Goal: Information Seeking & Learning: Check status

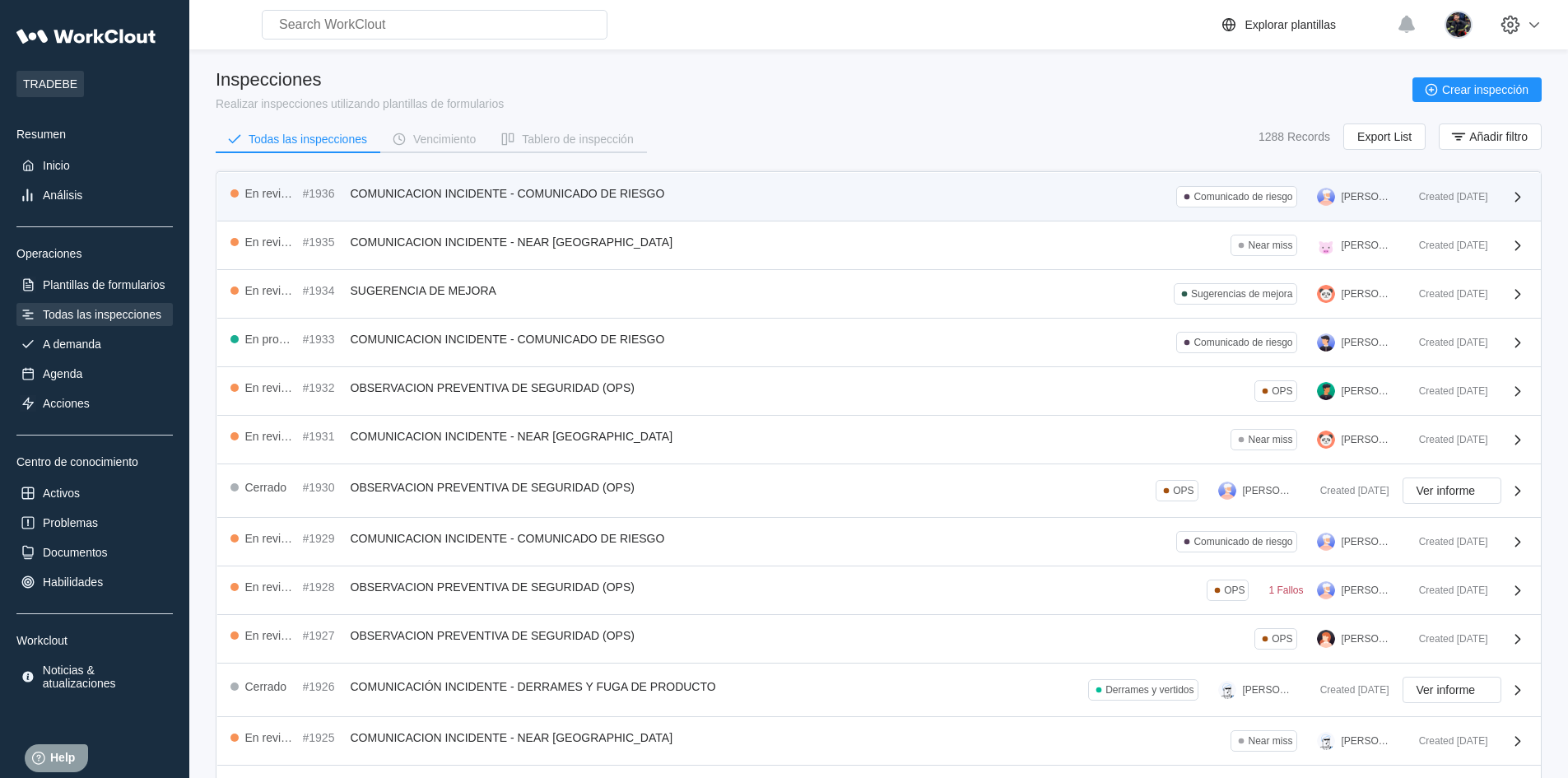
click at [562, 191] on span "COMUNICACION INCIDENTE - COMUNICADO DE RIESGO" at bounding box center [507, 194] width 315 height 13
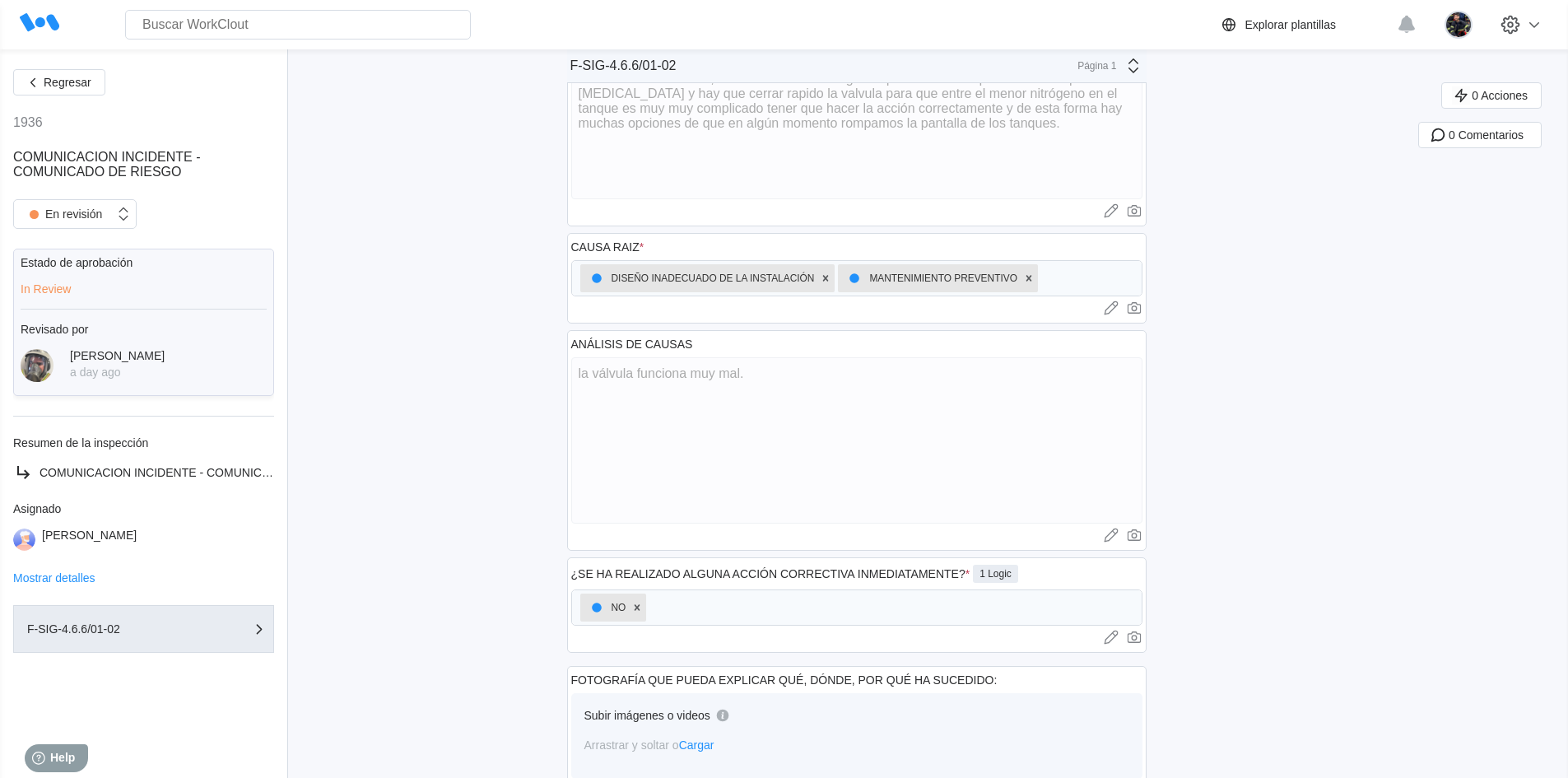
scroll to position [443, 0]
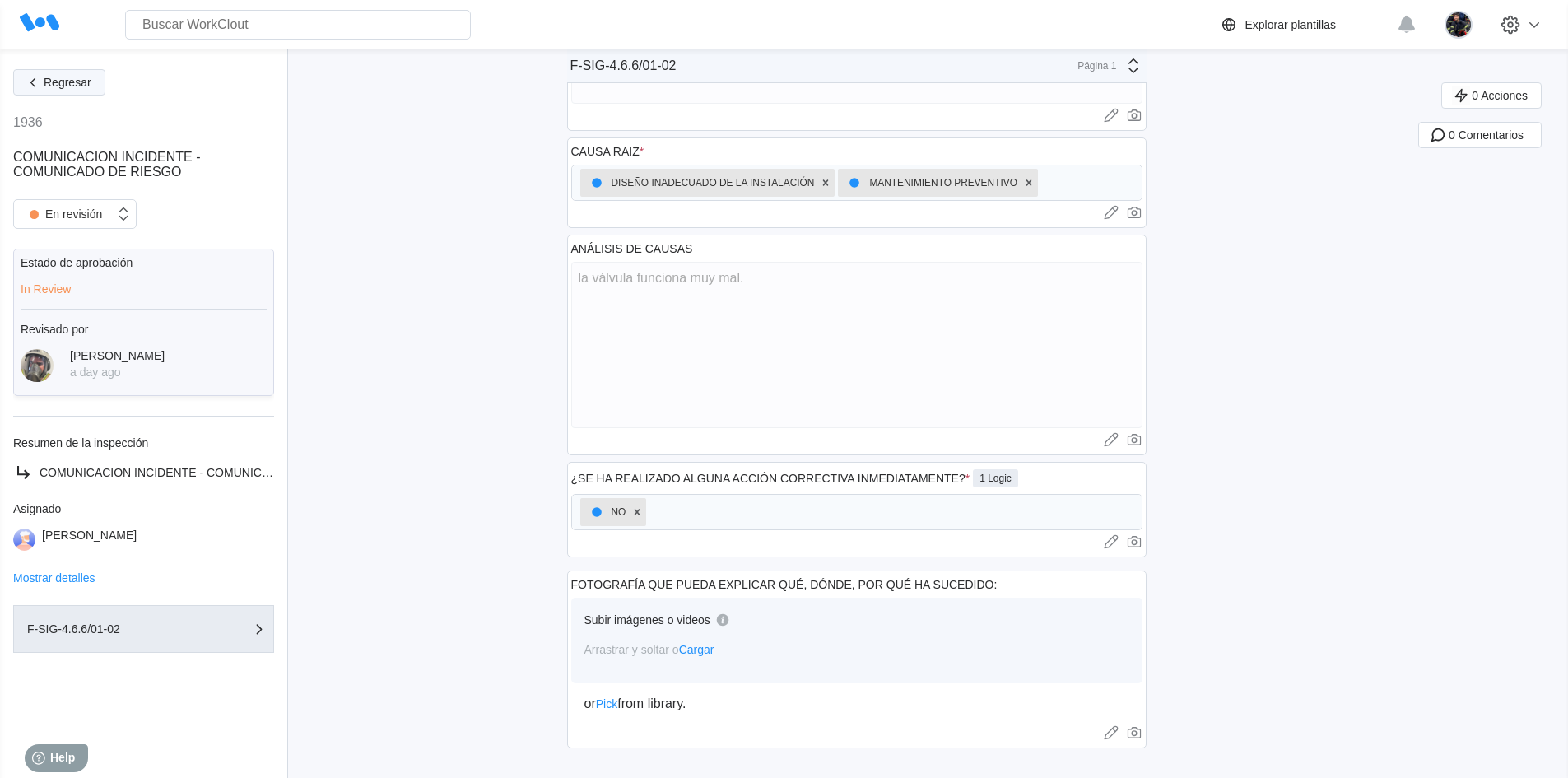
click at [70, 70] on button "Regresar" at bounding box center [59, 82] width 92 height 27
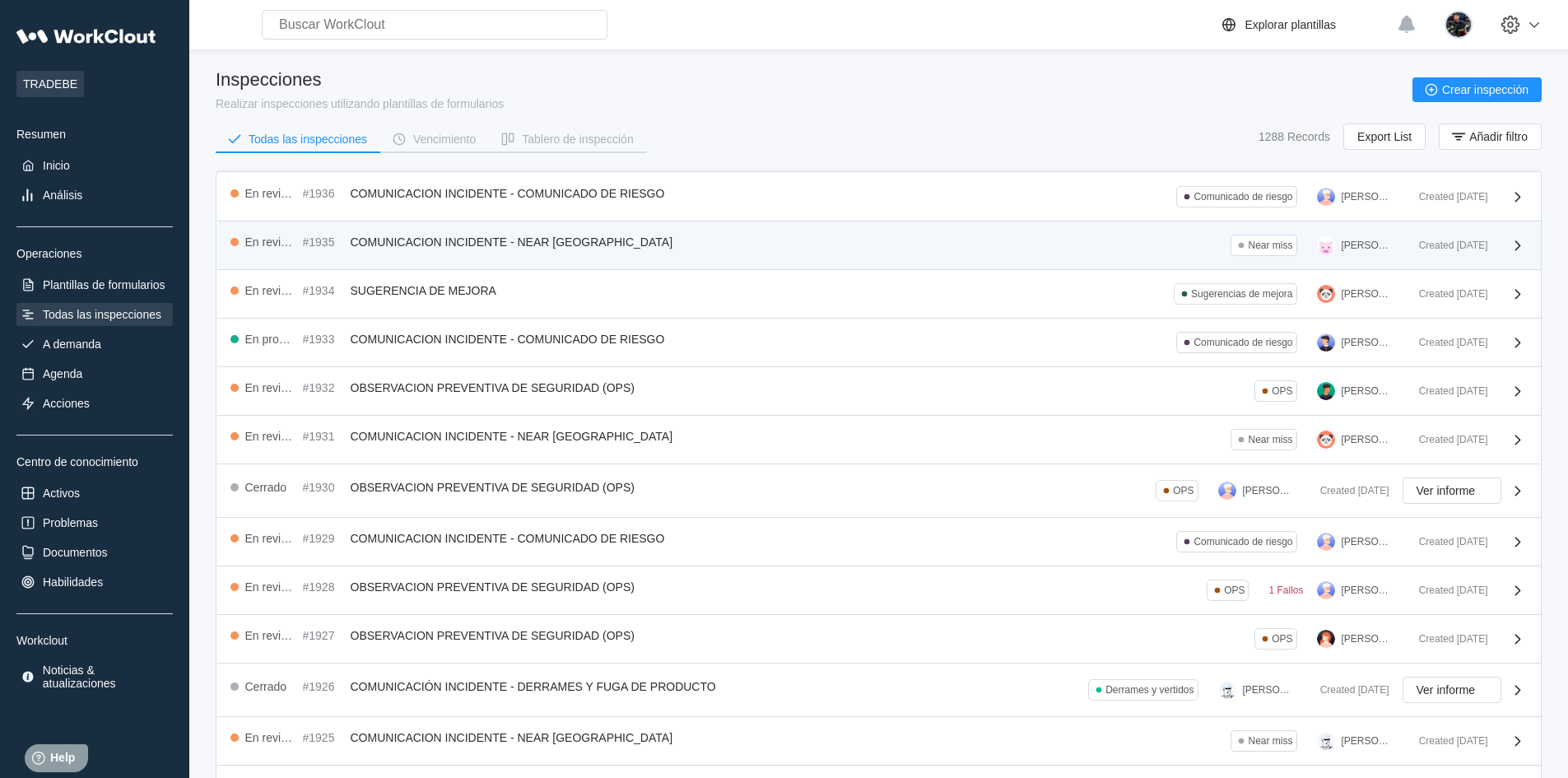
click at [653, 241] on div "En revisión #1935 COMUNICACION INCIDENTE - NEAR MISS Near miss [PERSON_NAME]" at bounding box center [818, 245] width 1175 height 21
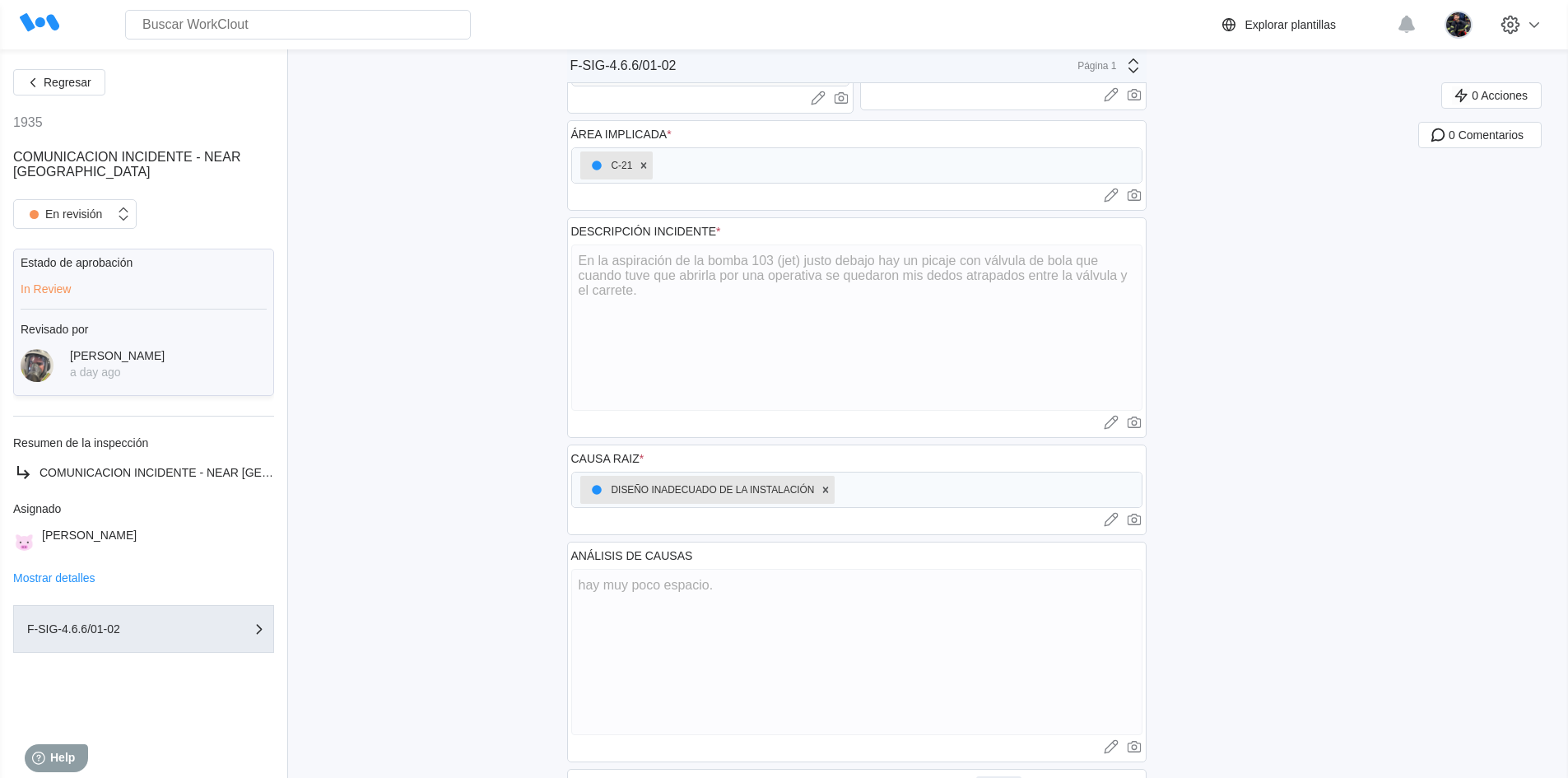
scroll to position [28, 0]
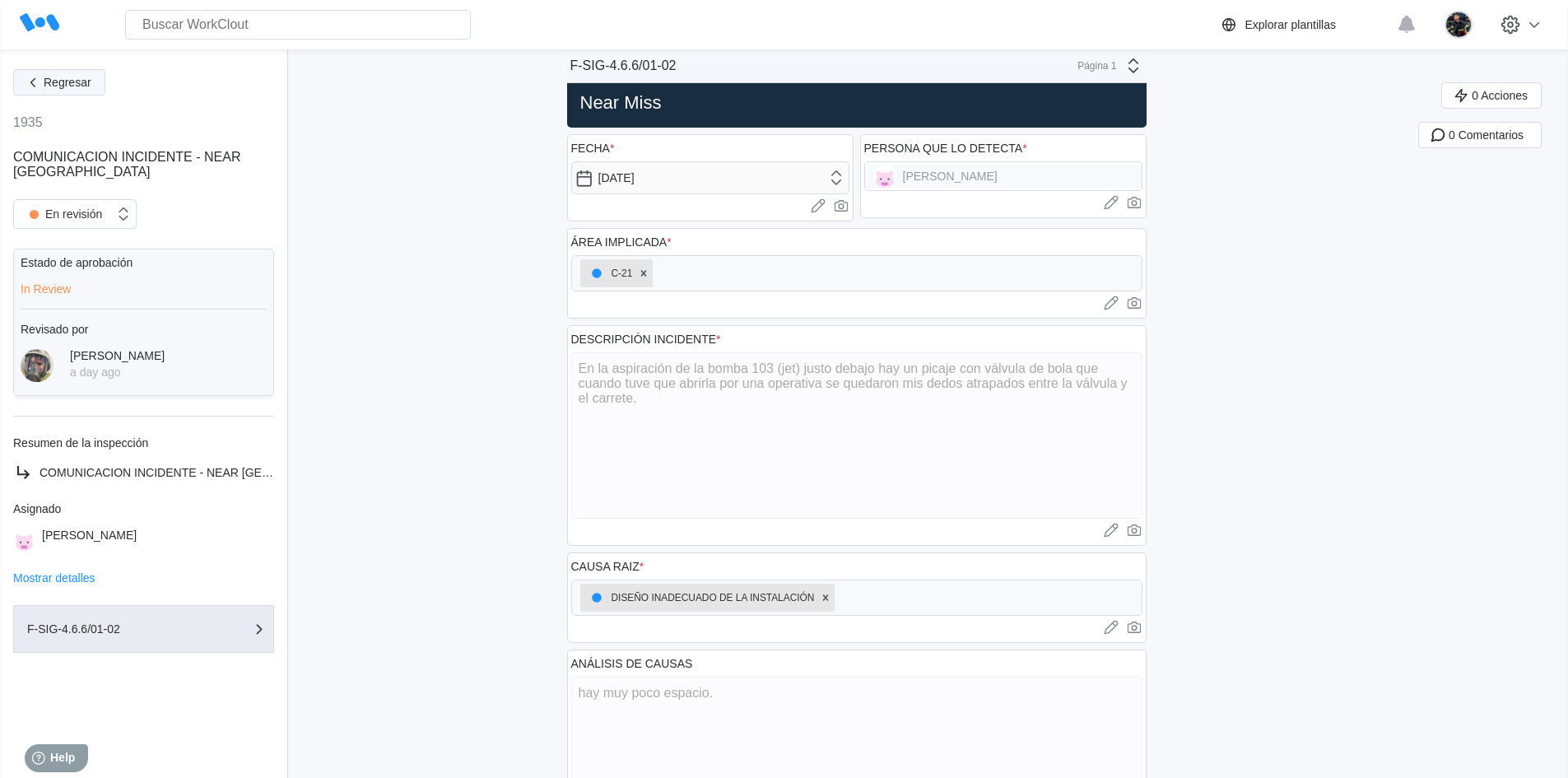
click at [70, 90] on button "Regresar" at bounding box center [59, 82] width 92 height 27
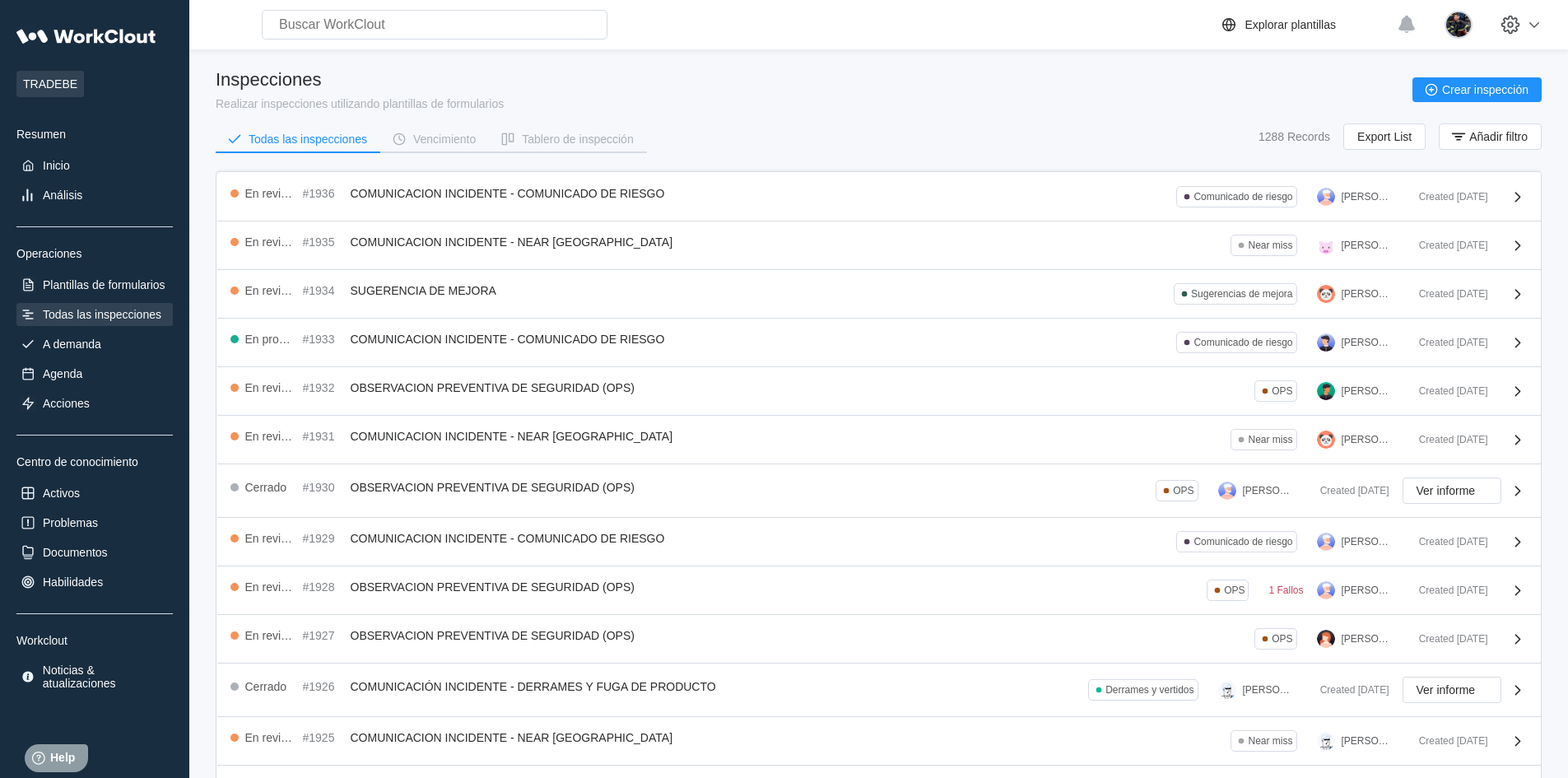
click at [708, 73] on div "Inspecciones Realizar inspecciones utilizando plantillas de formularios Crear i…" at bounding box center [878, 90] width 1325 height 42
